Goal: Browse casually: Explore the website without a specific task or goal

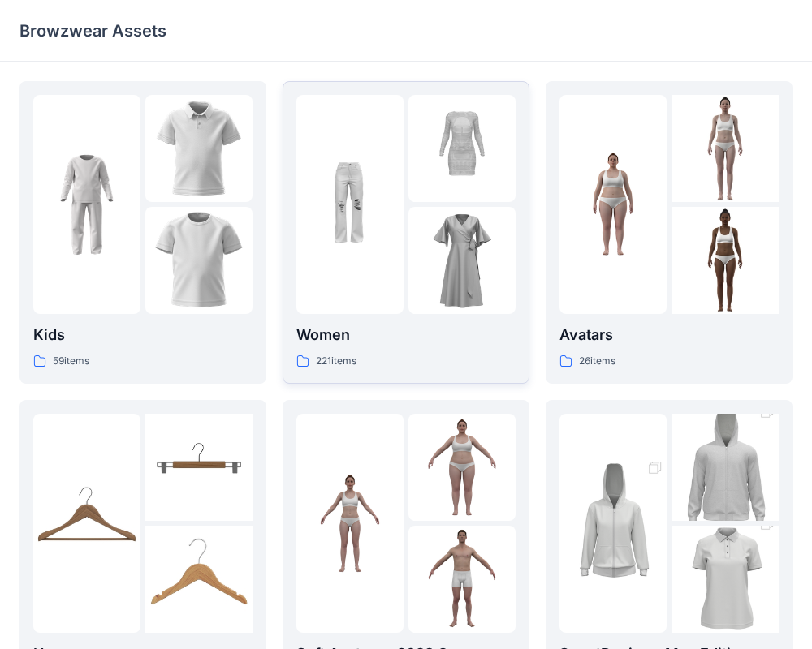
click at [375, 355] on div "221 items" at bounding box center [405, 361] width 219 height 17
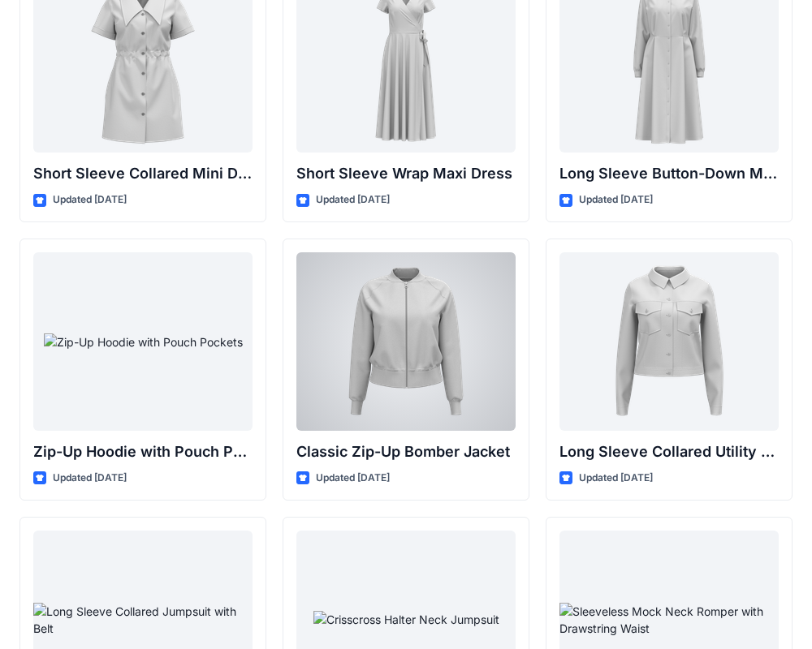
scroll to position [2902, 0]
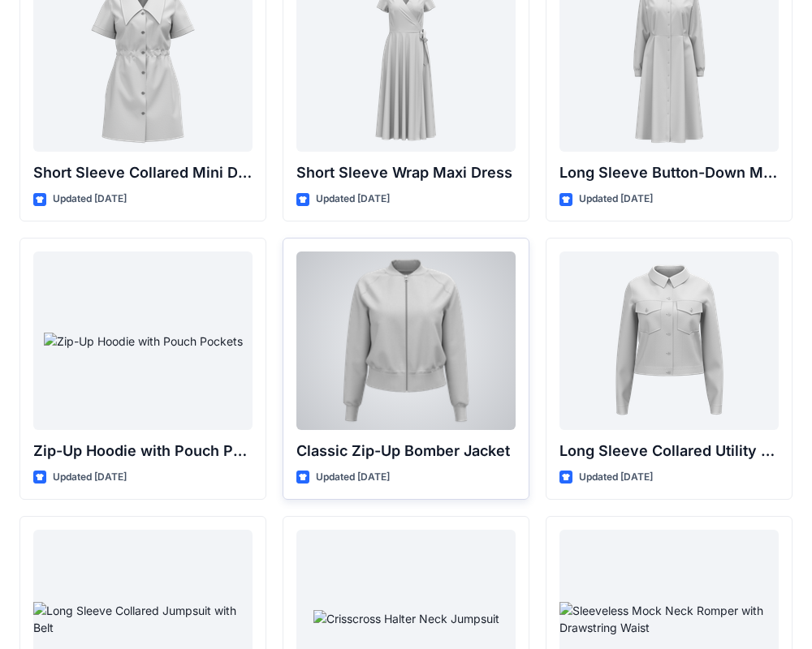
click at [399, 412] on div at bounding box center [405, 341] width 219 height 179
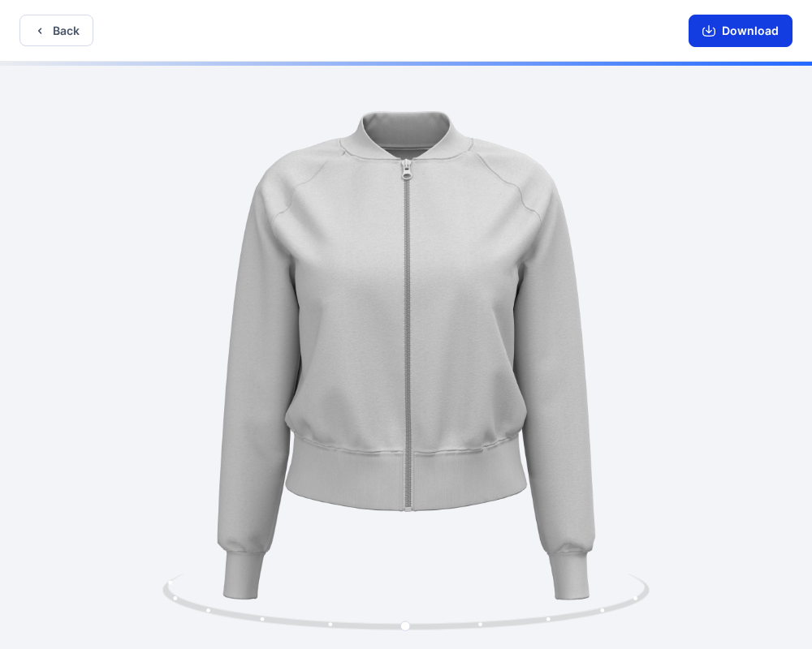
click at [726, 32] on button "Download" at bounding box center [740, 31] width 104 height 32
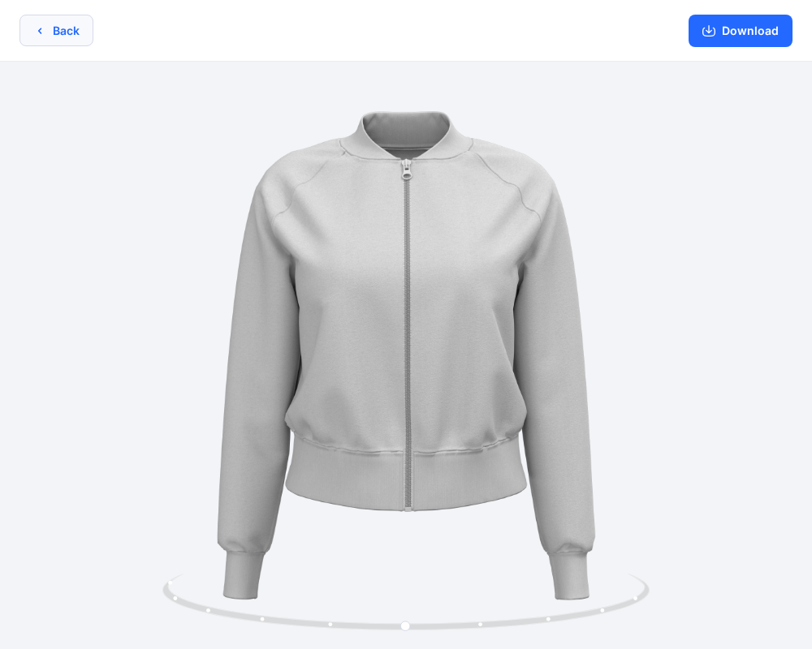
click at [71, 37] on button "Back" at bounding box center [56, 31] width 74 height 32
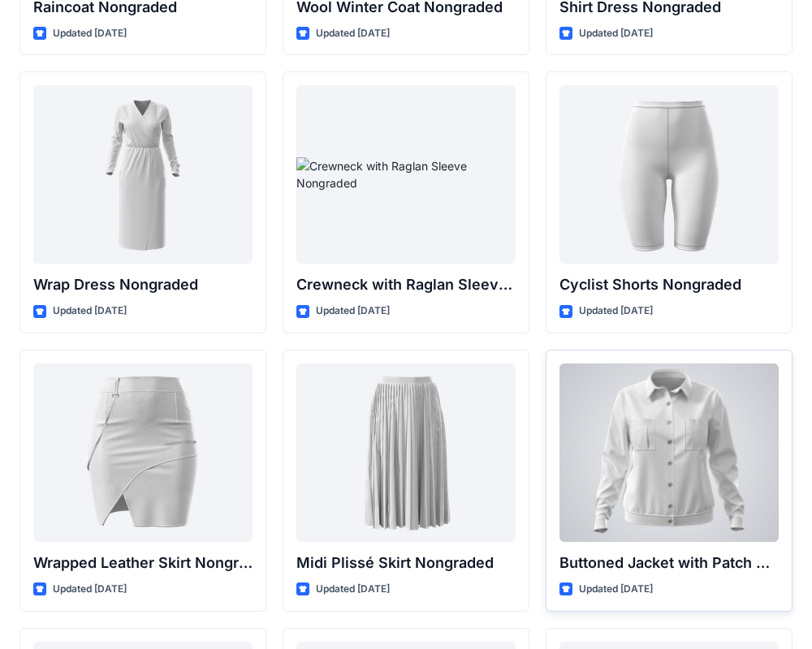
scroll to position [14480, 0]
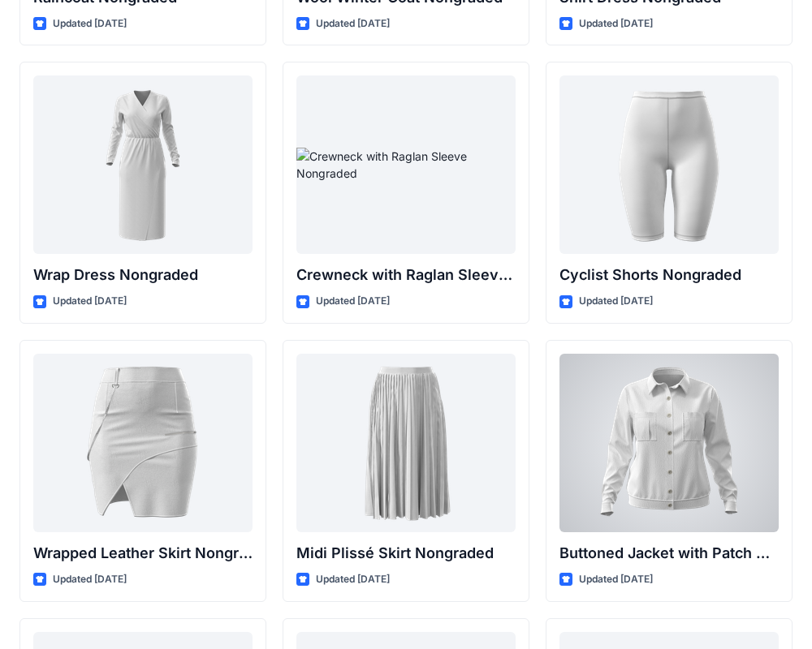
click at [714, 471] on div at bounding box center [668, 443] width 219 height 179
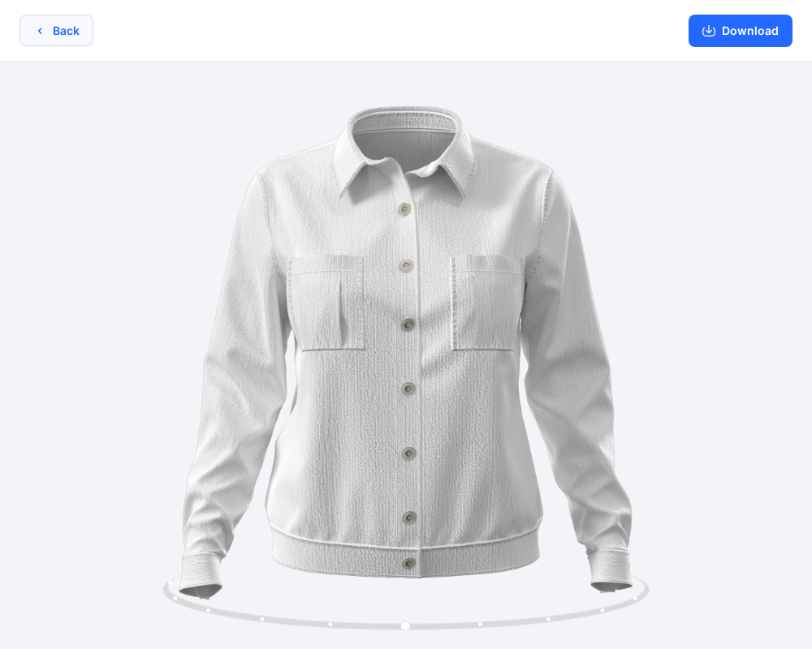
click at [57, 30] on button "Back" at bounding box center [56, 31] width 74 height 32
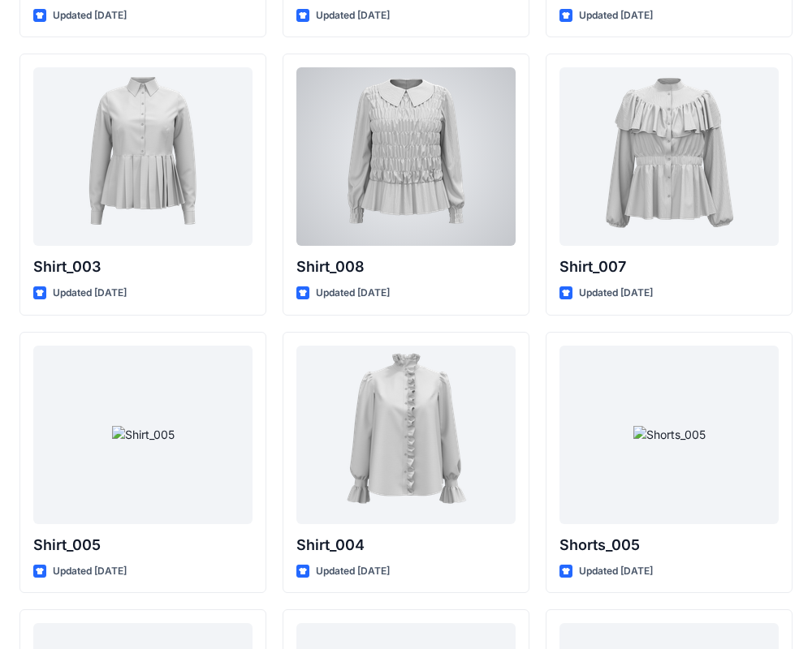
scroll to position [7257, 0]
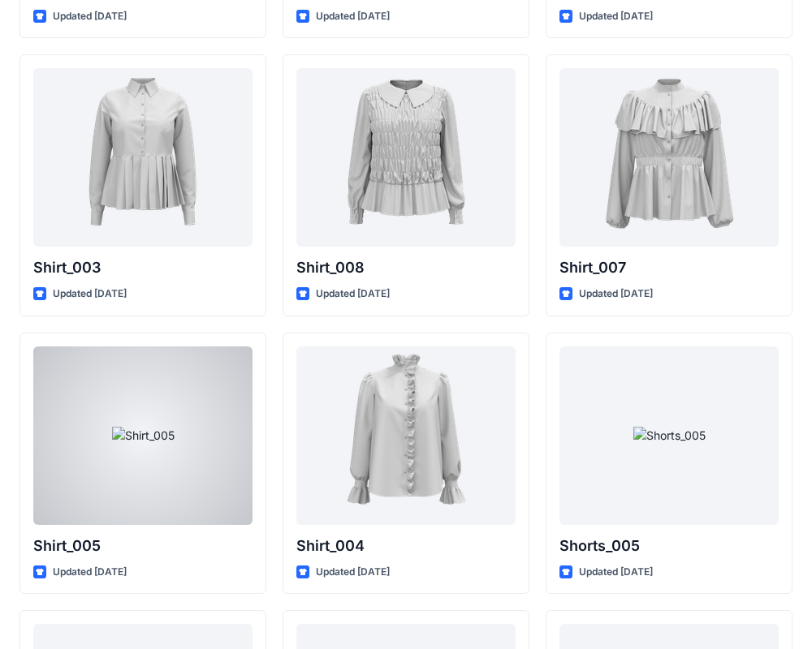
click at [165, 485] on div at bounding box center [142, 436] width 219 height 179
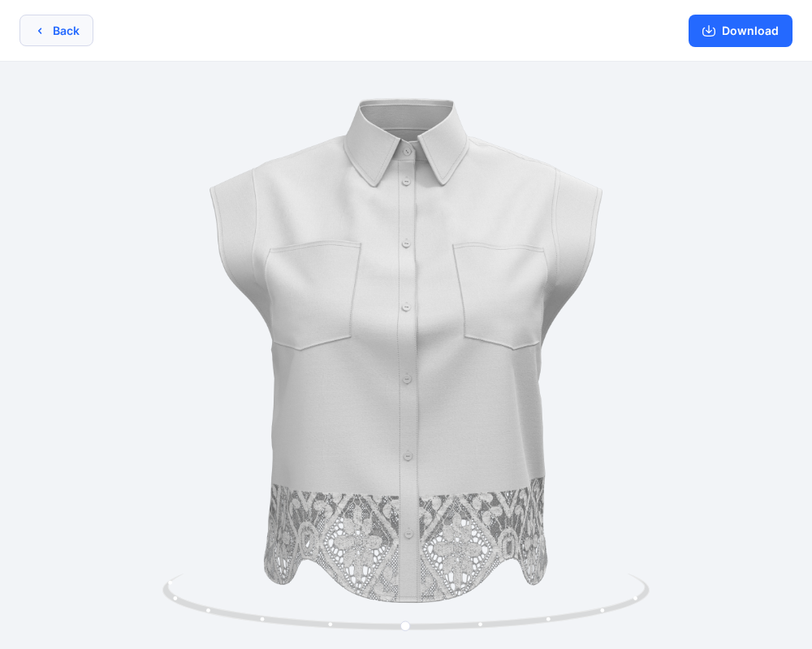
click at [56, 29] on button "Back" at bounding box center [56, 31] width 74 height 32
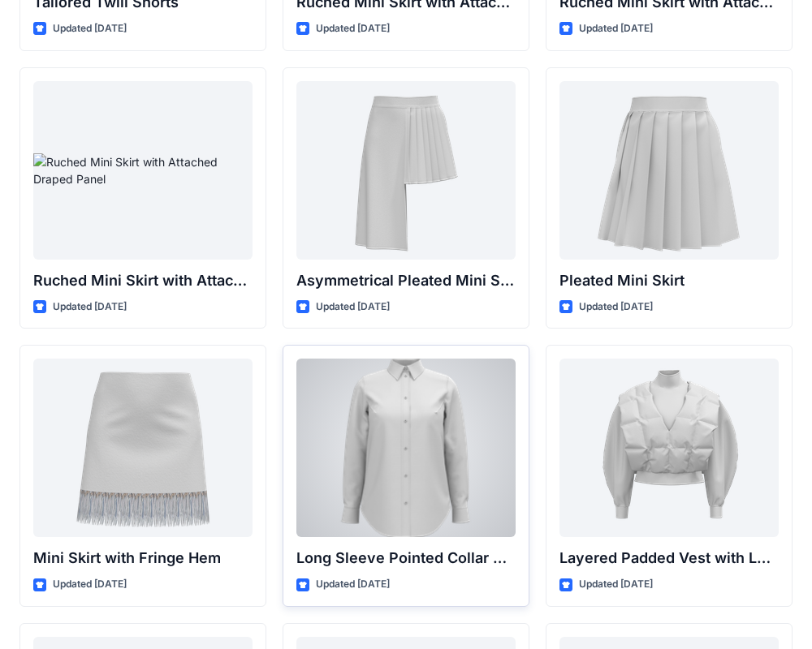
scroll to position [4479, 0]
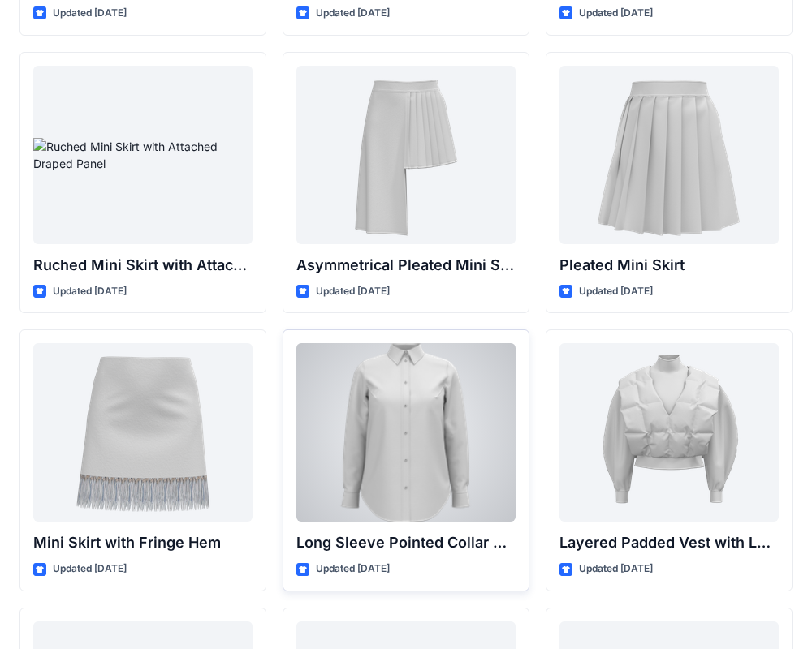
click at [414, 451] on div at bounding box center [405, 432] width 219 height 179
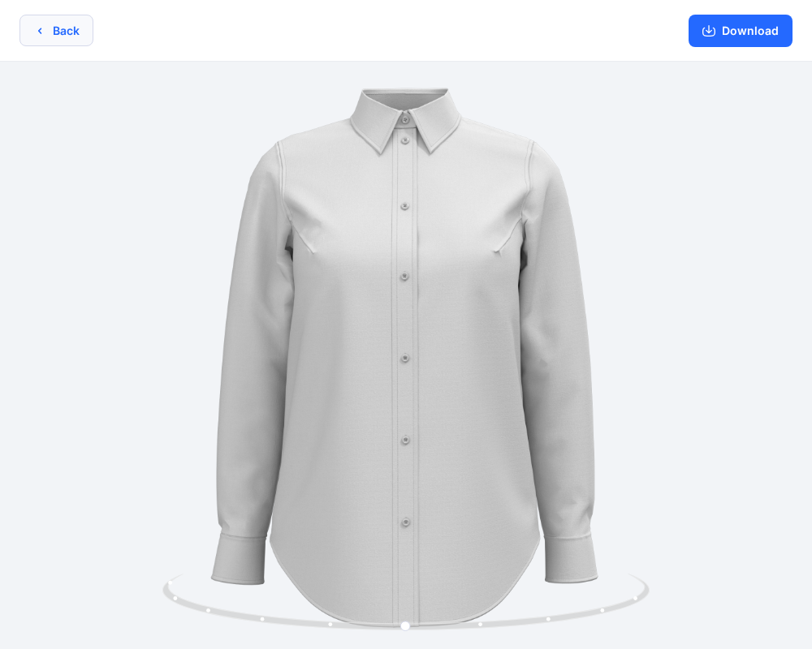
click at [32, 40] on button "Back" at bounding box center [56, 31] width 74 height 32
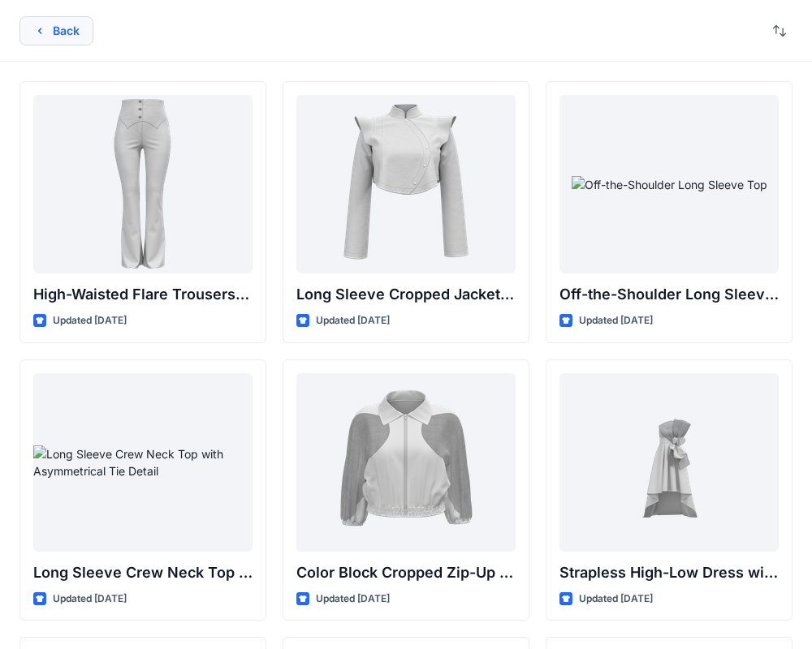
click at [56, 25] on button "Back" at bounding box center [56, 30] width 74 height 29
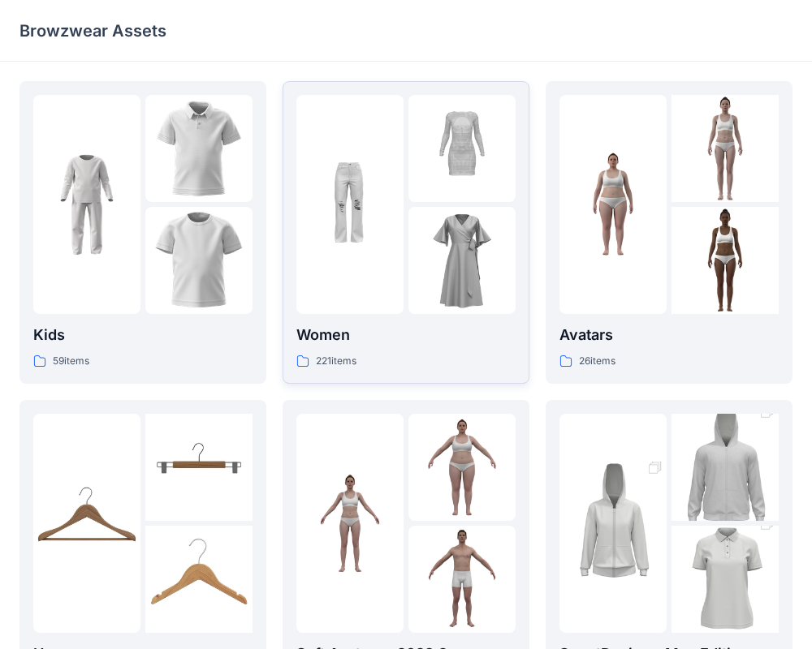
click at [423, 360] on div "221 items" at bounding box center [405, 361] width 219 height 17
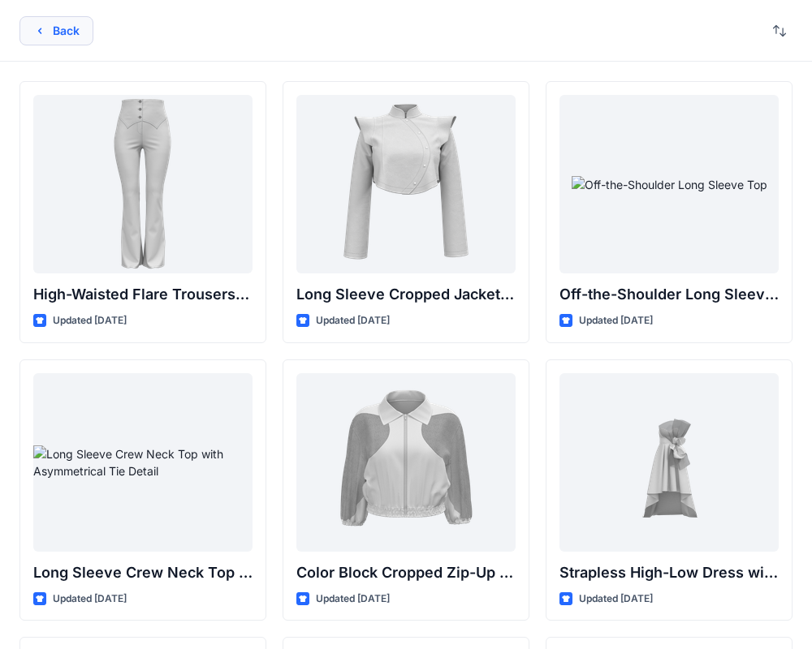
click at [64, 22] on button "Back" at bounding box center [56, 30] width 74 height 29
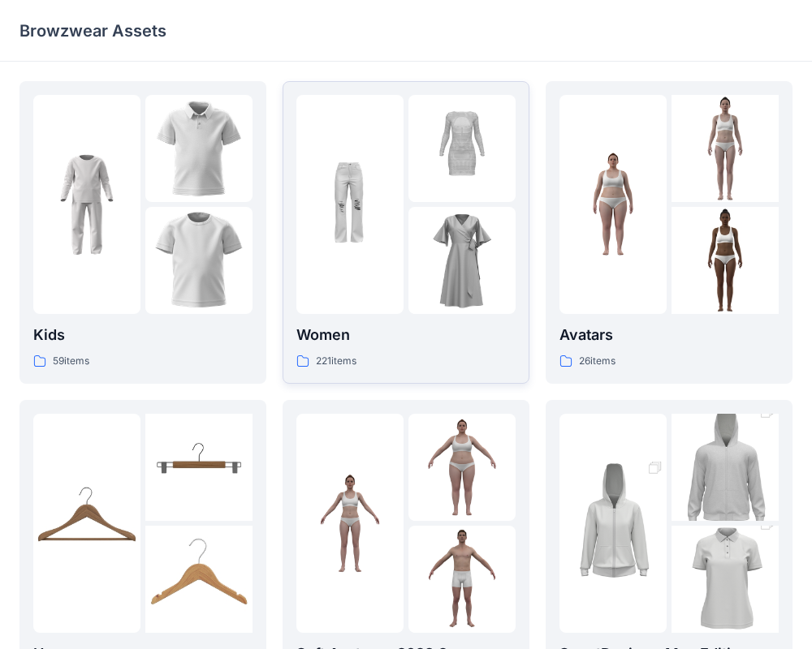
click at [372, 351] on div "Women 221 items" at bounding box center [405, 347] width 219 height 46
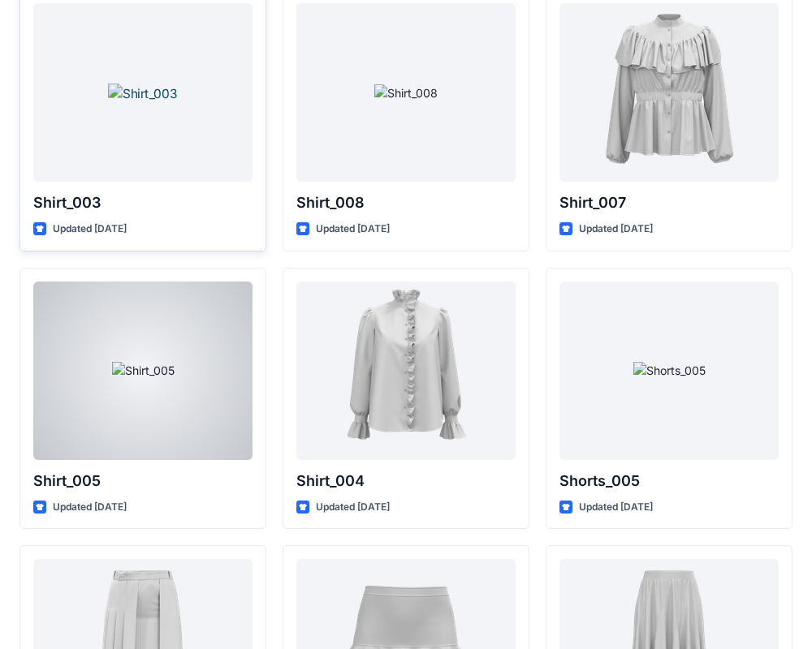
scroll to position [7138, 0]
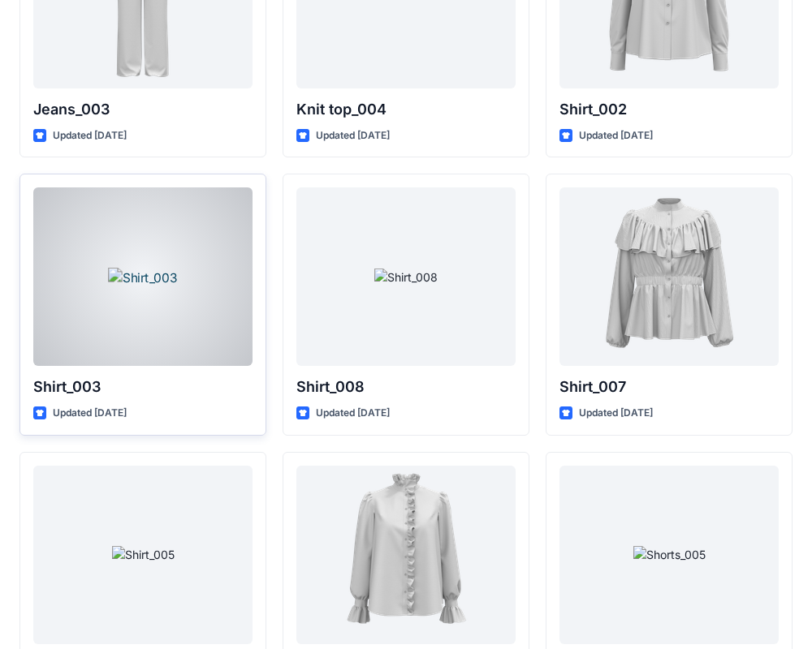
click at [214, 344] on div at bounding box center [142, 277] width 219 height 179
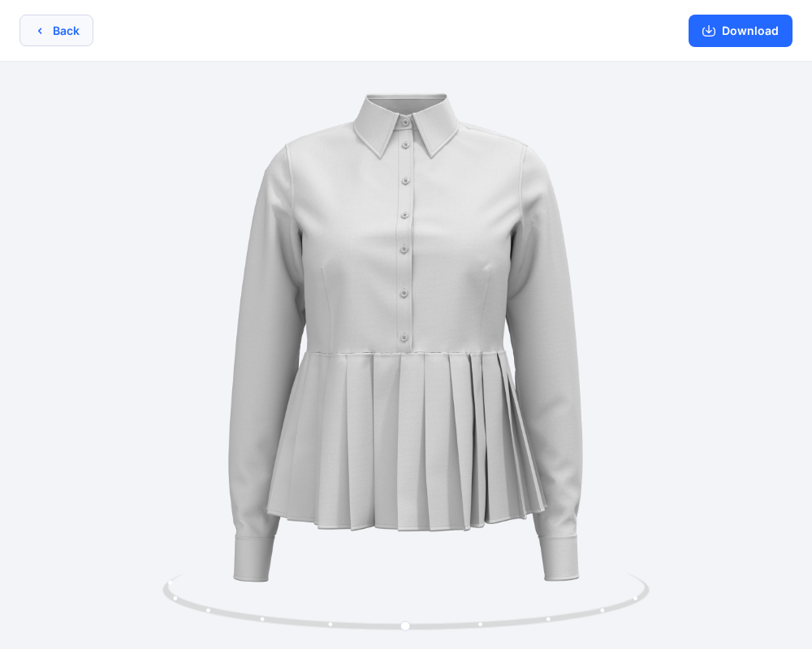
click at [80, 39] on button "Back" at bounding box center [56, 31] width 74 height 32
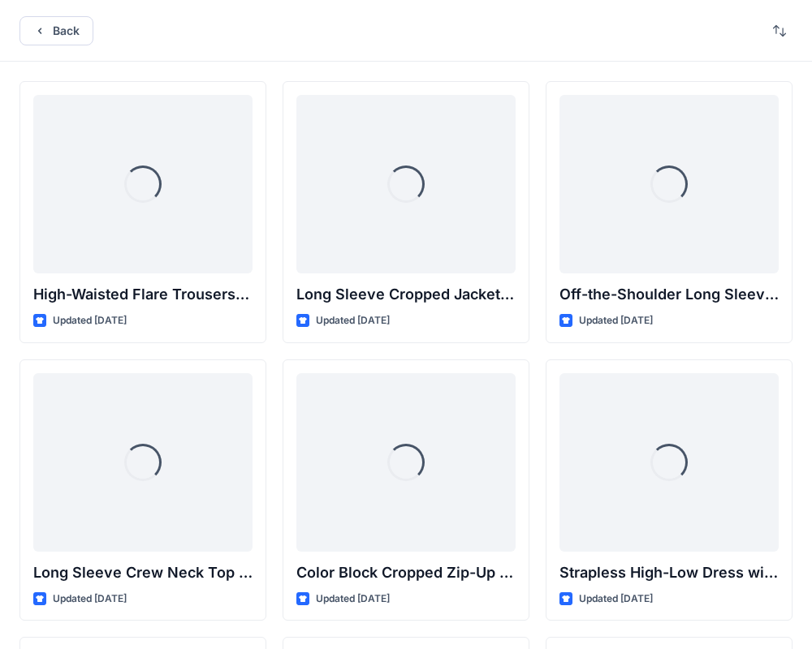
scroll to position [7138, 0]
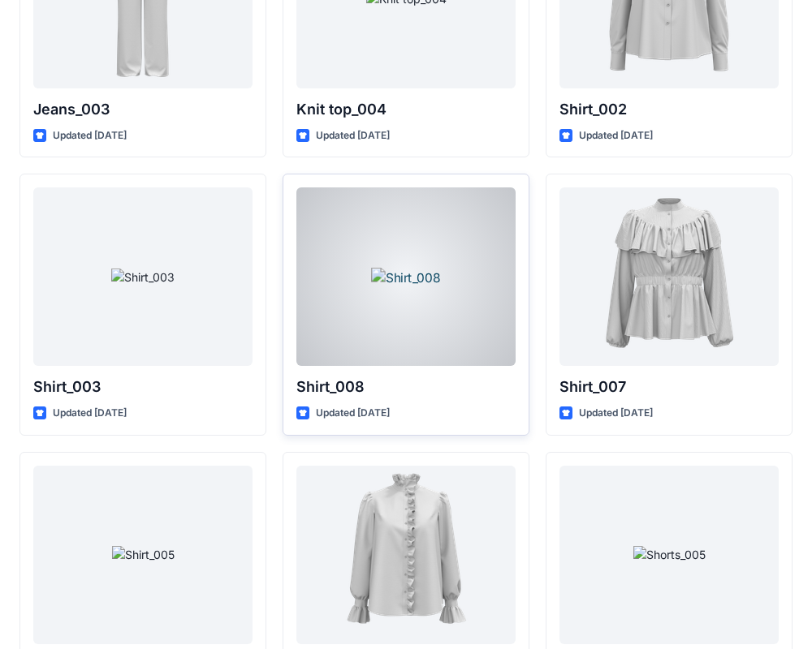
click at [436, 274] on div at bounding box center [405, 277] width 219 height 179
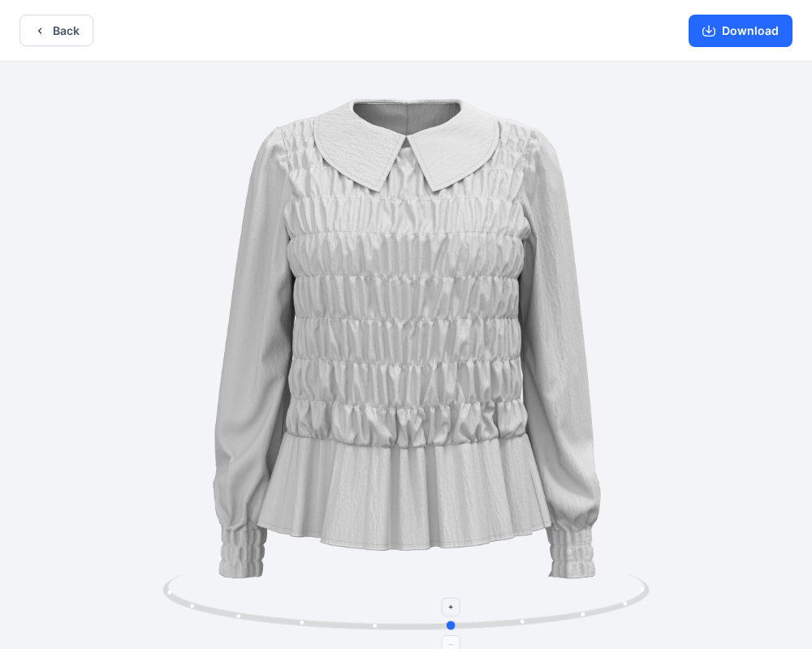
drag, startPoint x: 405, startPoint y: 629, endPoint x: 452, endPoint y: 615, distance: 49.1
click at [452, 615] on icon at bounding box center [407, 604] width 491 height 61
click at [73, 44] on button "Back" at bounding box center [56, 31] width 74 height 32
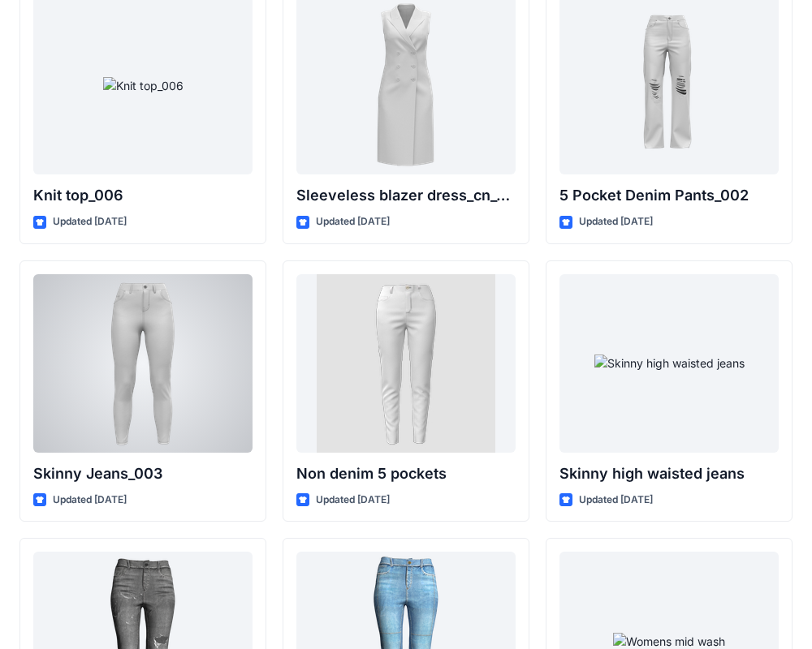
scroll to position [11612, 0]
